Goal: Information Seeking & Learning: Learn about a topic

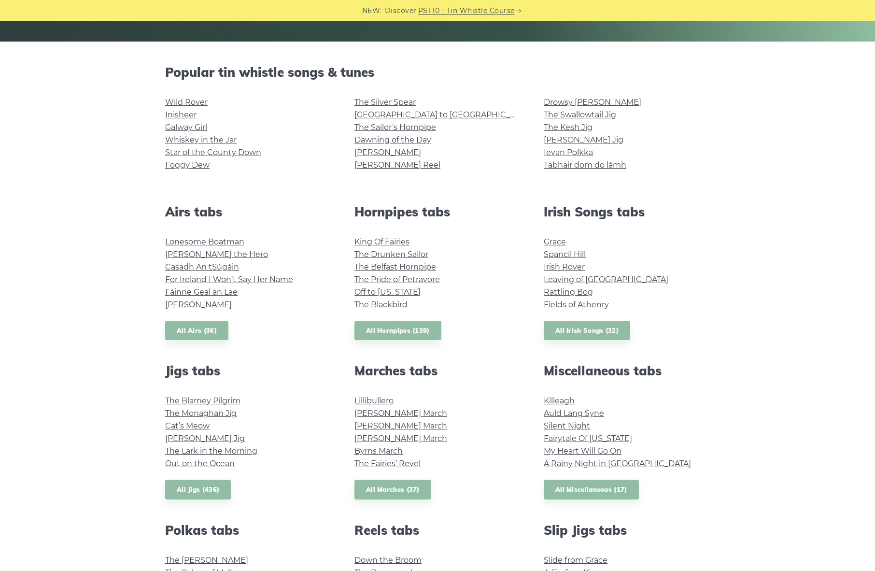
scroll to position [203, 0]
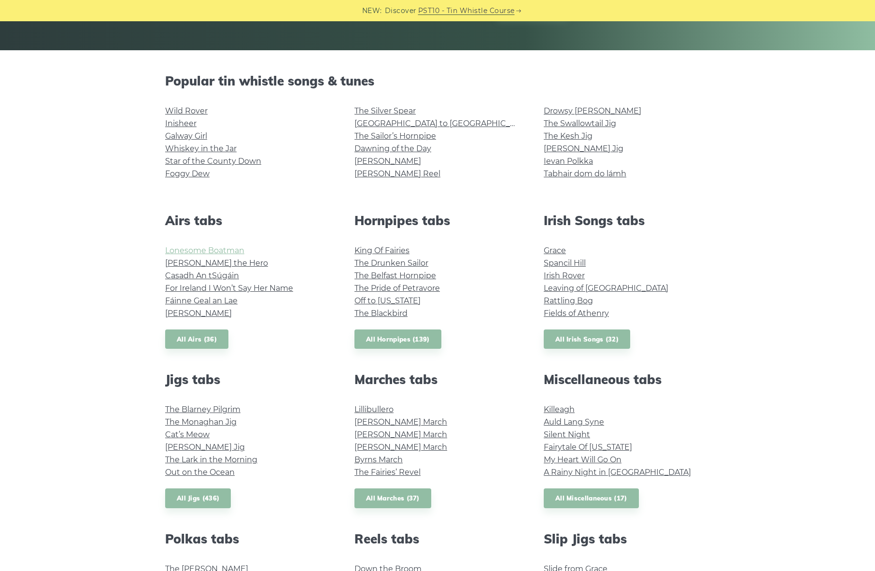
click at [208, 250] on link "Lonesome Boatman" at bounding box center [204, 250] width 79 height 9
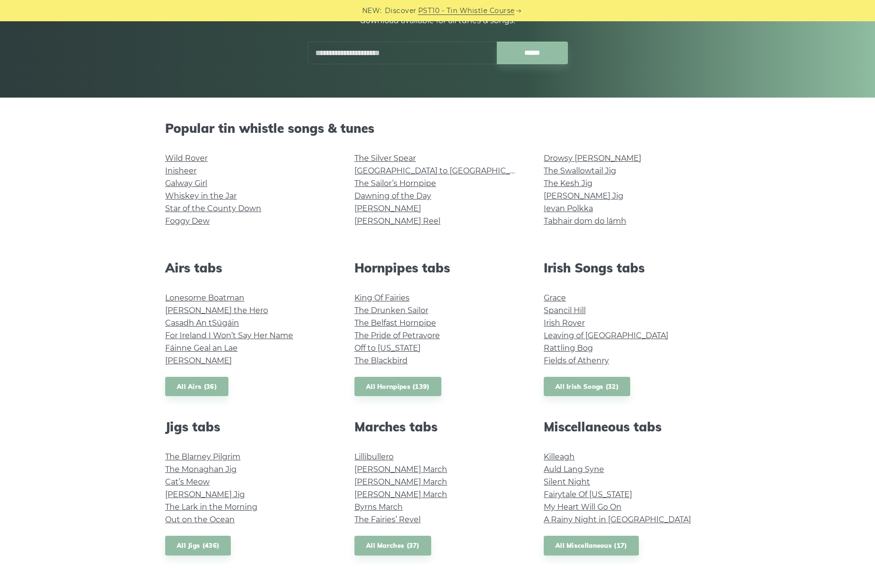
scroll to position [155, 0]
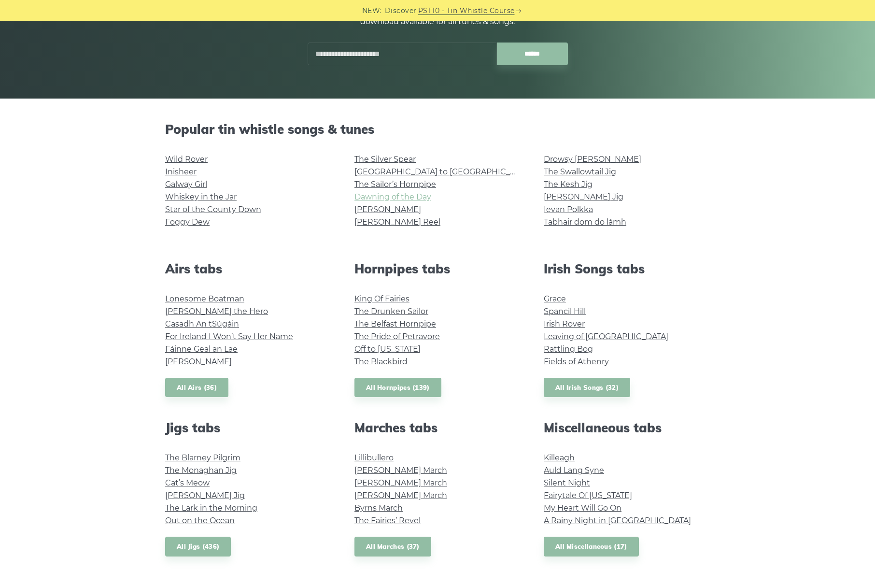
click at [376, 197] on link "Dawning of the Day" at bounding box center [393, 196] width 77 height 9
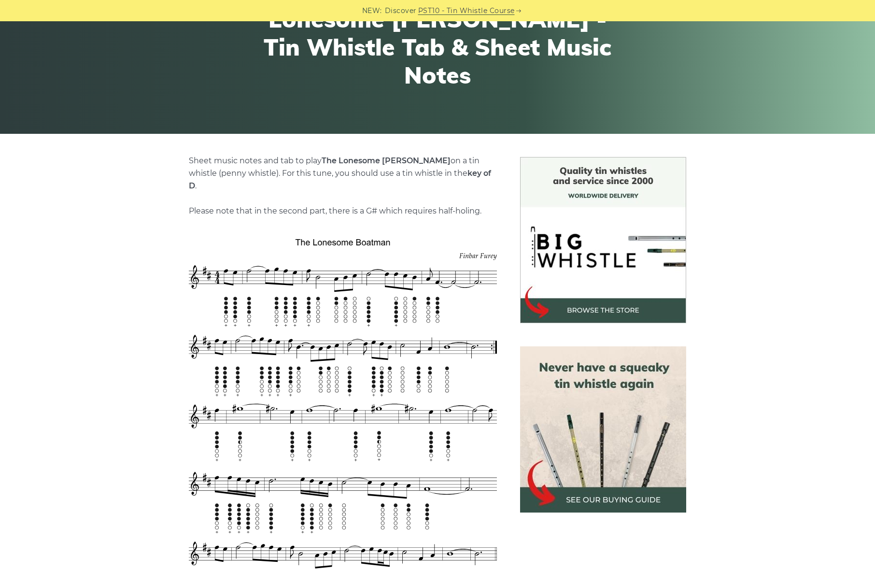
scroll to position [119, 0]
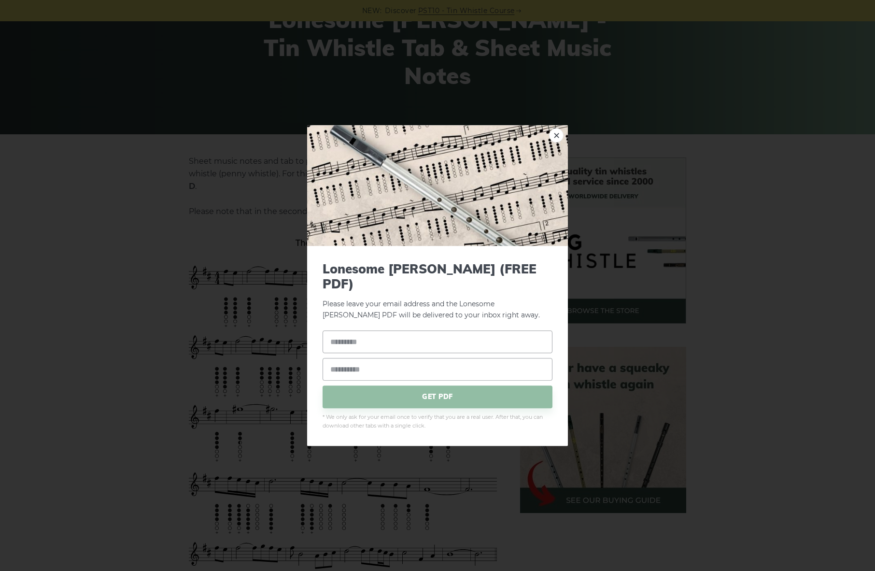
click at [568, 143] on div "× Lonesome Boatman (FREE PDF) Please leave your email address and the Lonesome …" at bounding box center [437, 285] width 875 height 571
click at [560, 143] on link "×" at bounding box center [556, 135] width 14 height 14
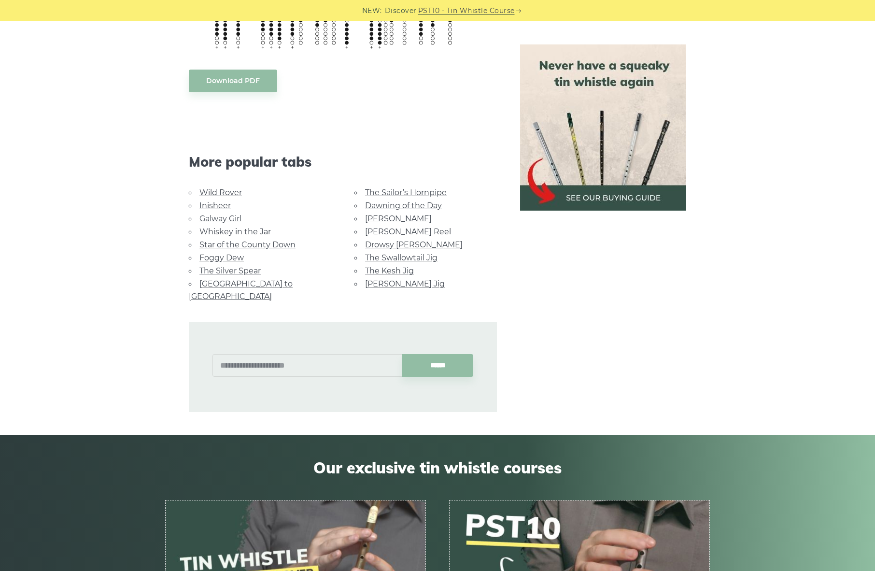
scroll to position [772, 0]
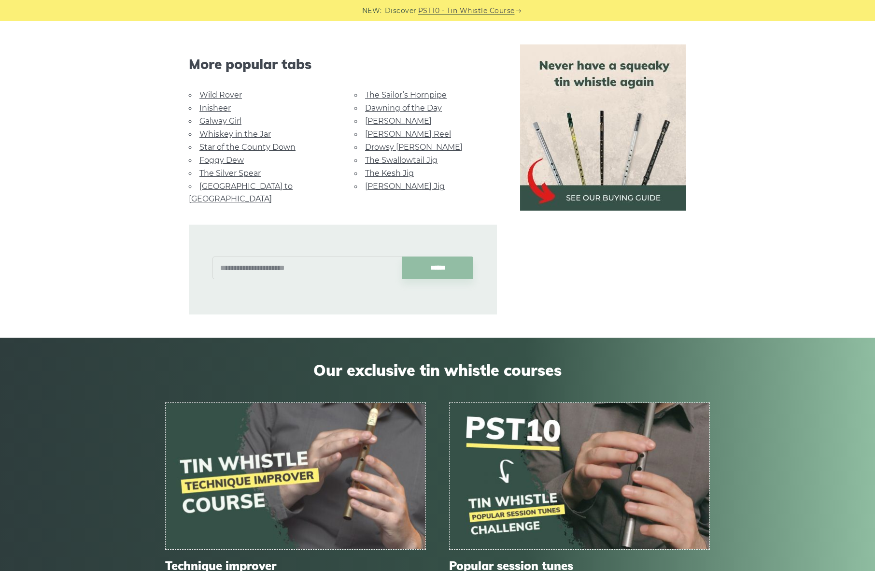
click at [215, 116] on link "Galway Girl" at bounding box center [221, 120] width 42 height 9
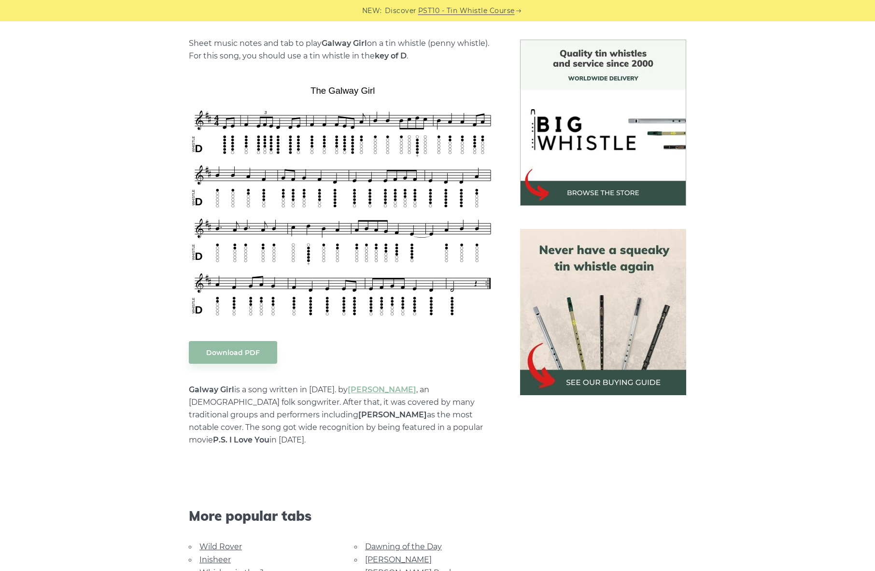
scroll to position [234, 0]
